Goal: Register for event/course

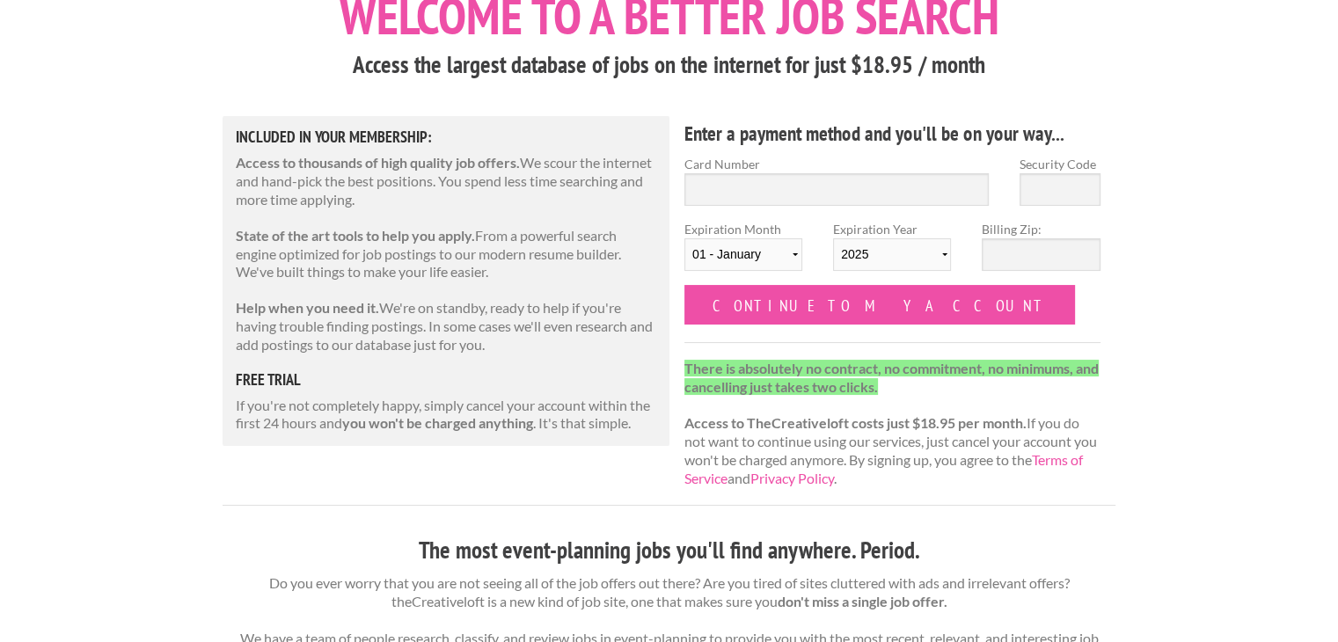
scroll to position [123, 0]
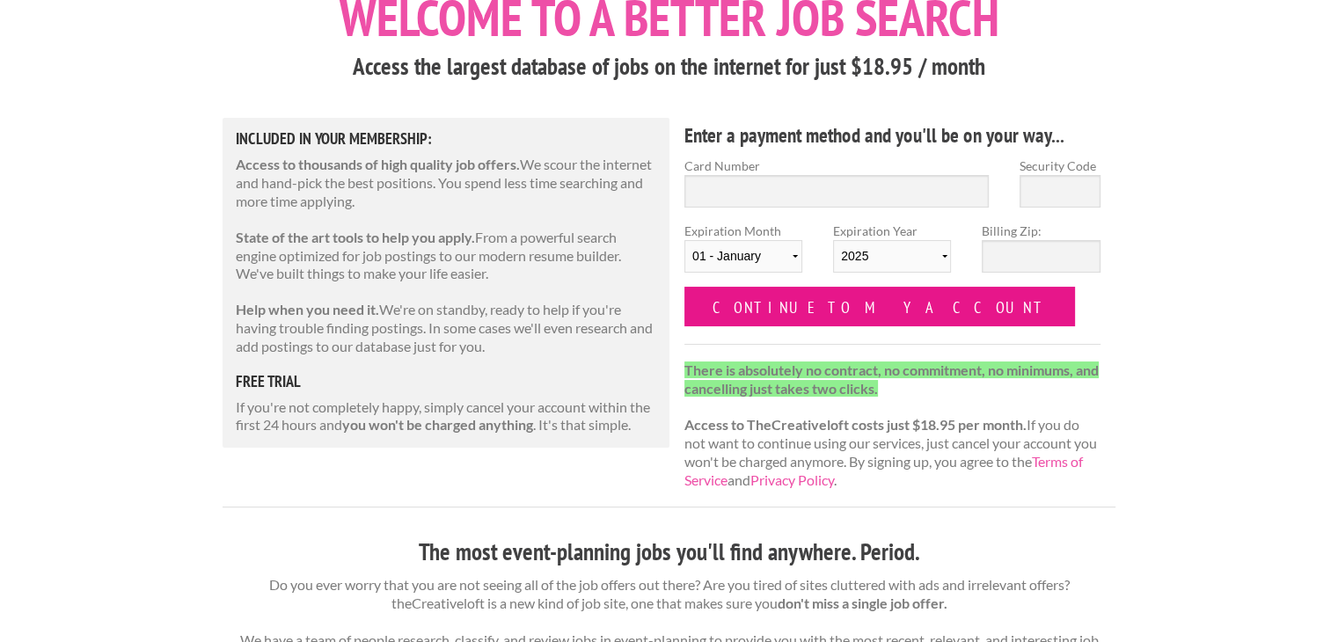
click at [757, 304] on input "Continue to my account" at bounding box center [879, 307] width 391 height 40
